Goal: Task Accomplishment & Management: Use online tool/utility

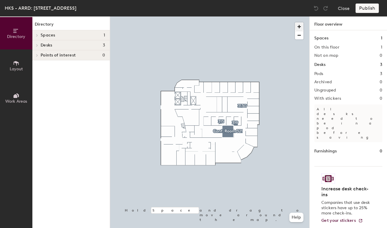
click at [302, 25] on span "button" at bounding box center [299, 26] width 9 height 9
click at [231, 16] on div at bounding box center [209, 16] width 199 height 0
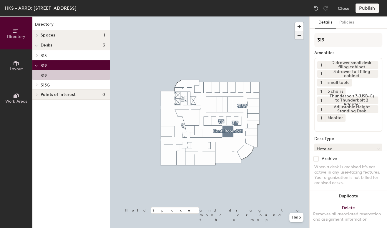
click at [212, 16] on div at bounding box center [209, 16] width 199 height 0
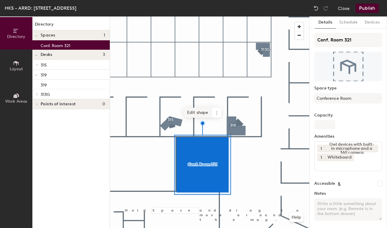
click at [204, 113] on span "Edit shape" at bounding box center [198, 113] width 28 height 10
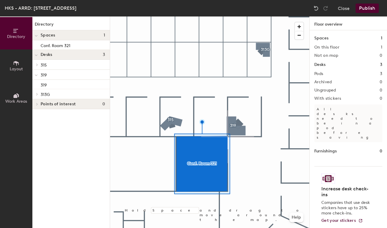
click at [217, 16] on div at bounding box center [209, 16] width 199 height 0
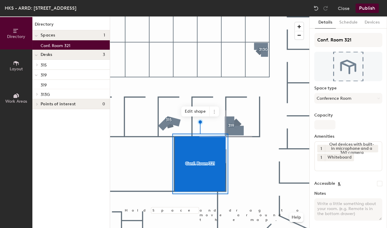
click at [16, 60] on icon at bounding box center [16, 63] width 6 height 6
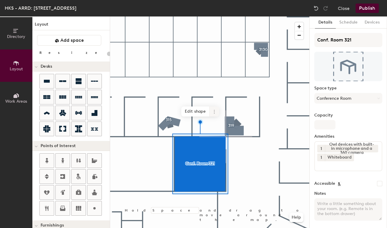
click at [214, 113] on icon at bounding box center [214, 113] width 1 height 1
click at [146, 16] on div at bounding box center [209, 16] width 199 height 0
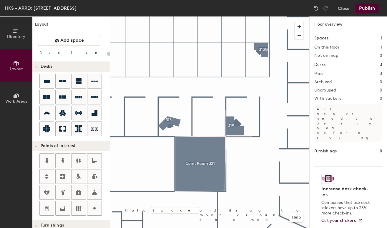
click at [236, 16] on div at bounding box center [209, 16] width 199 height 0
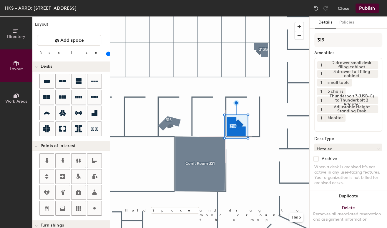
click at [262, 16] on div at bounding box center [209, 16] width 199 height 0
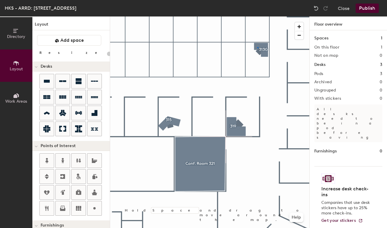
click at [257, 16] on div at bounding box center [209, 16] width 199 height 0
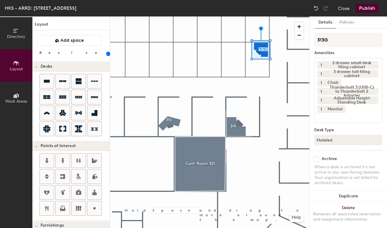
click at [107, 54] on input "range" at bounding box center [107, 54] width 0 height 5
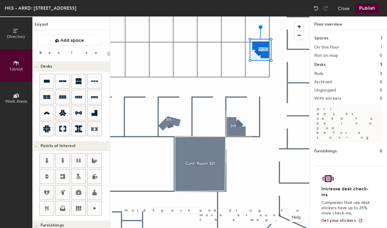
click at [266, 16] on div at bounding box center [209, 16] width 199 height 0
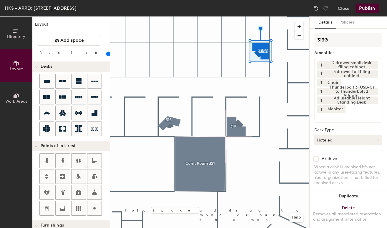
click at [147, 16] on div at bounding box center [209, 16] width 199 height 0
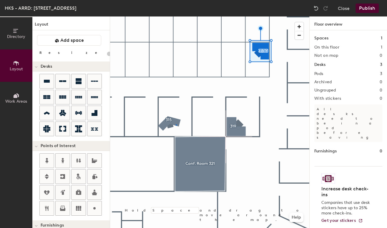
click at [176, 16] on div at bounding box center [209, 16] width 199 height 0
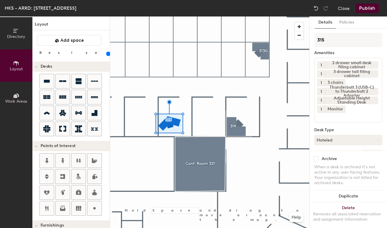
click at [107, 54] on input "range" at bounding box center [107, 54] width 0 height 5
click at [206, 16] on div at bounding box center [209, 16] width 199 height 0
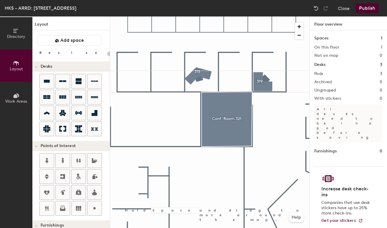
click at [362, 9] on button "Publish" at bounding box center [367, 8] width 23 height 9
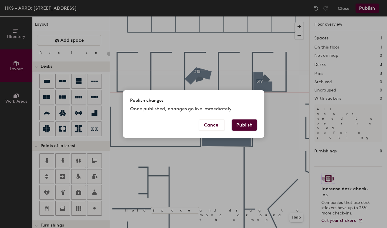
click at [255, 130] on button "Publish" at bounding box center [245, 125] width 26 height 11
type input "20"
